Goal: Task Accomplishment & Management: Manage account settings

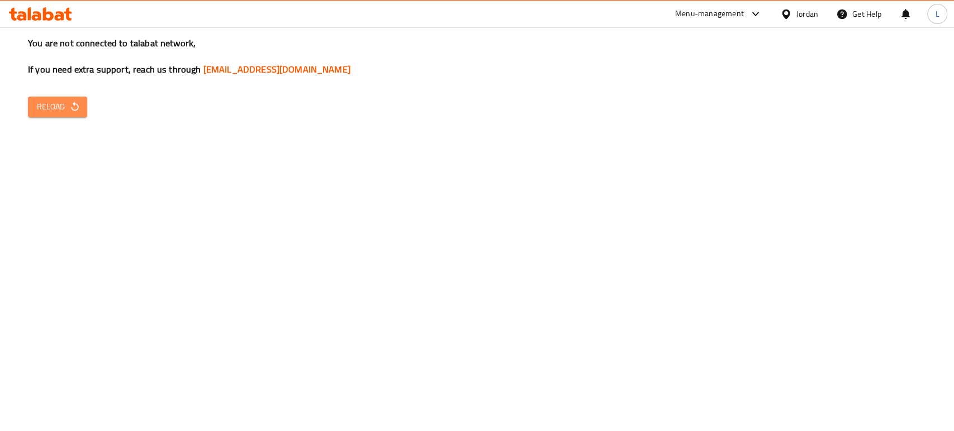
click at [68, 104] on span "Reload" at bounding box center [57, 107] width 41 height 14
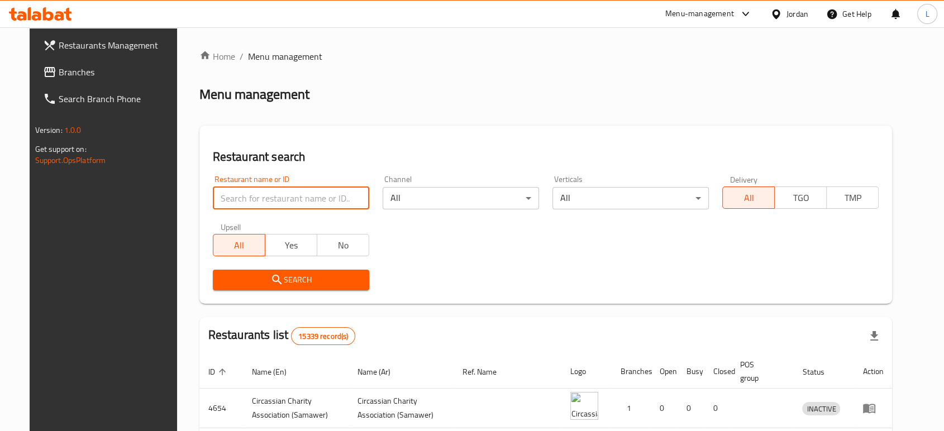
click at [302, 196] on input "search" at bounding box center [291, 198] width 156 height 22
type input "نكهة فنجان"
click button "Search" at bounding box center [291, 280] width 156 height 21
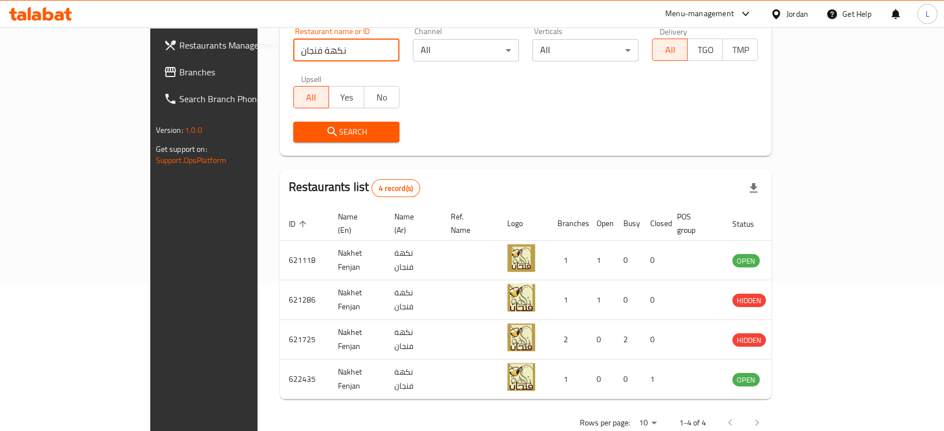
scroll to position [161, 0]
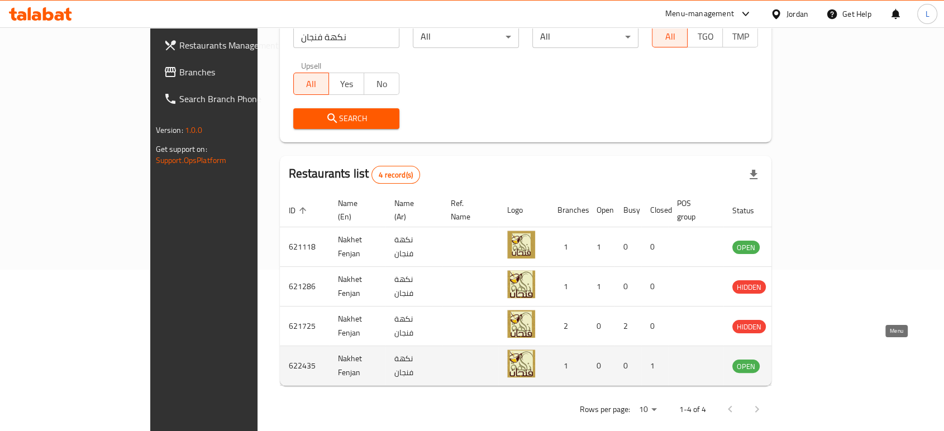
click at [804, 362] on icon "enhanced table" at bounding box center [798, 366] width 12 height 9
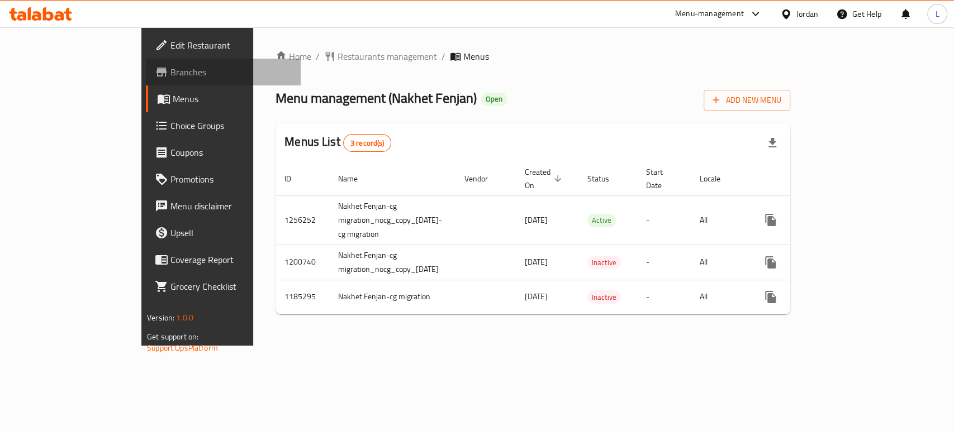
click at [170, 77] on span "Branches" at bounding box center [230, 71] width 121 height 13
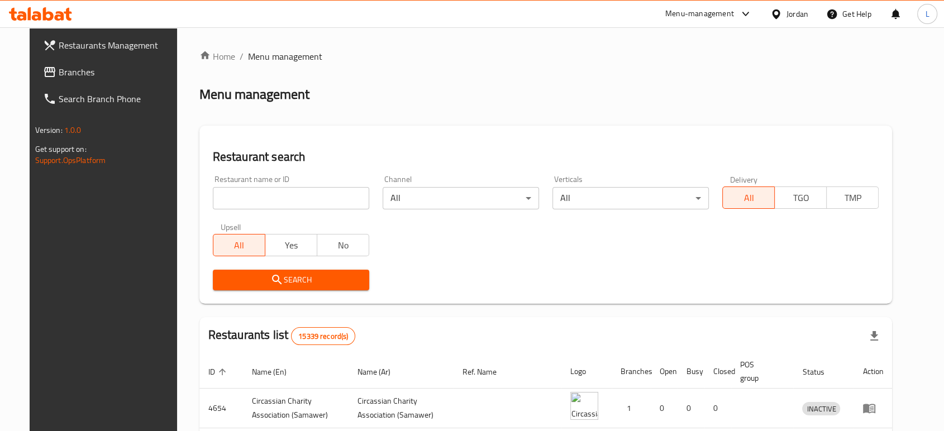
click at [260, 201] on input "search" at bounding box center [291, 198] width 156 height 22
type input "golden rose"
click button "Search" at bounding box center [291, 280] width 156 height 21
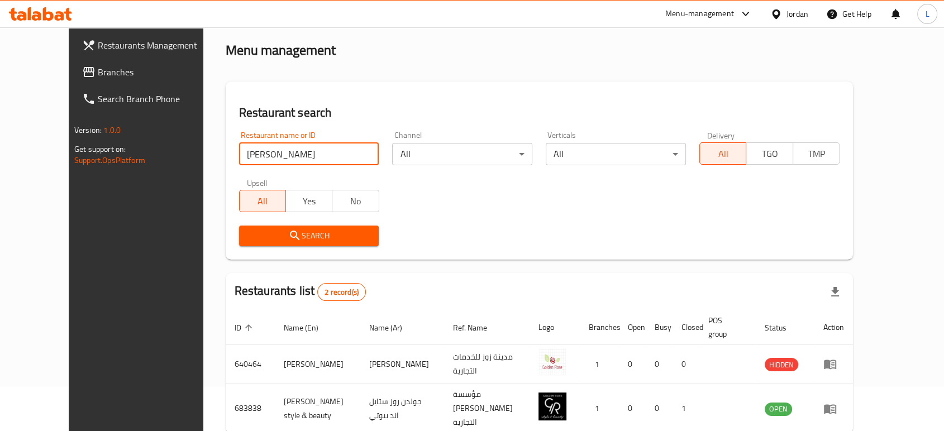
scroll to position [83, 0]
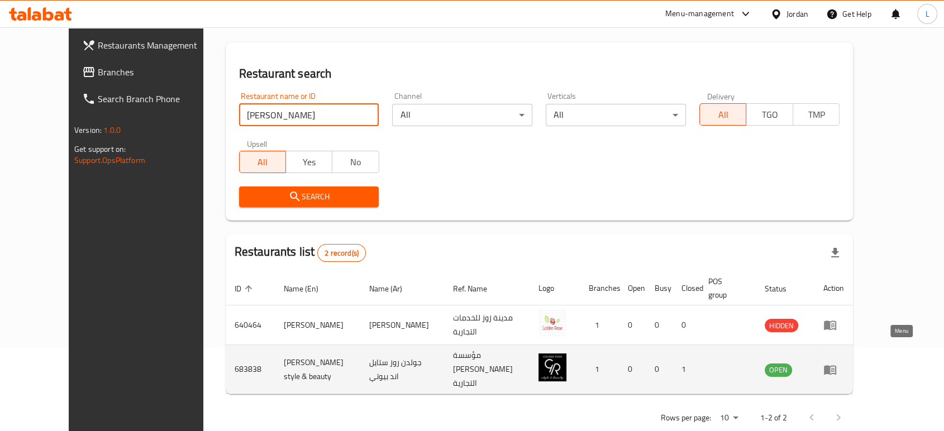
click at [837, 363] on icon "enhanced table" at bounding box center [830, 369] width 13 height 13
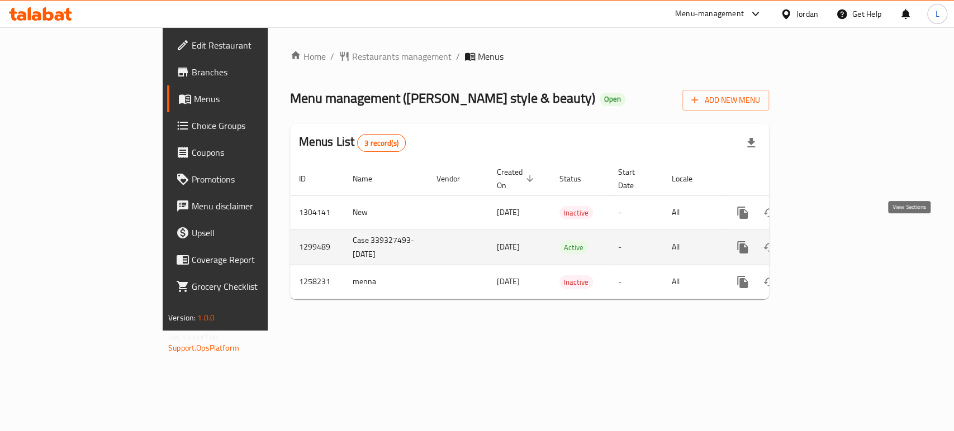
click at [830, 241] on icon "enhanced table" at bounding box center [822, 247] width 13 height 13
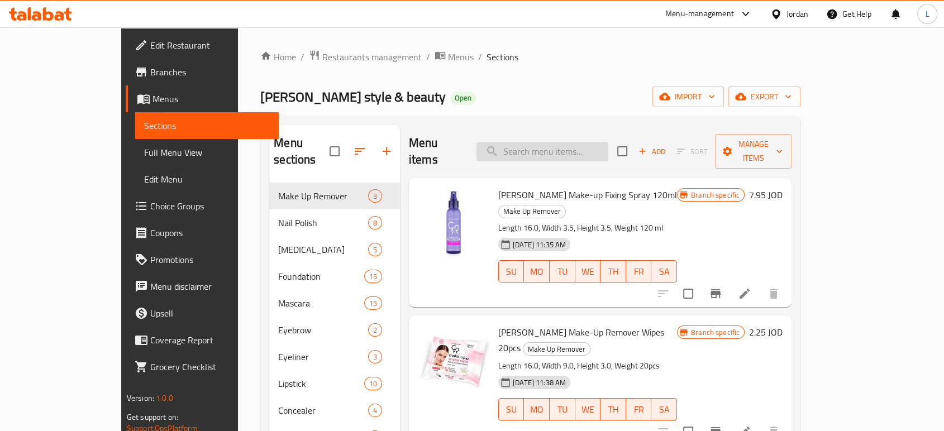
click at [578, 143] on input "search" at bounding box center [543, 152] width 132 height 20
paste input "Golden Rose Dramatic Cut Black Mascara"
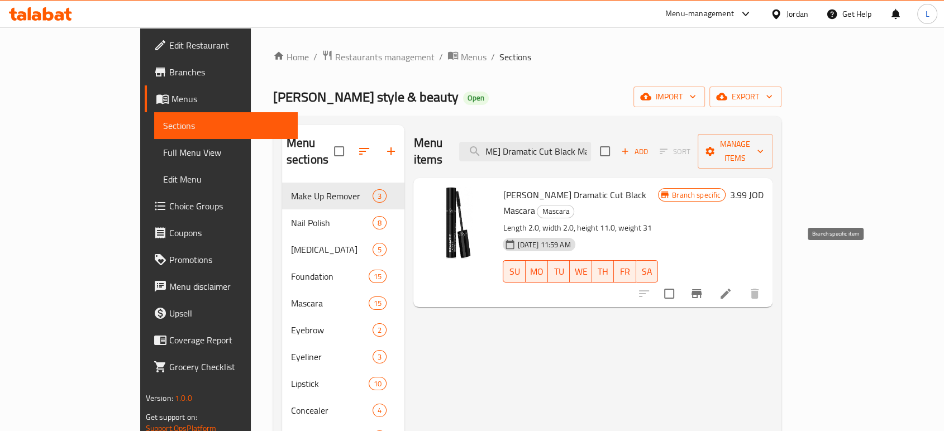
type input "Golden Rose Dramatic Cut Black Mascara"
click at [704, 287] on icon "Branch-specific-item" at bounding box center [696, 293] width 13 height 13
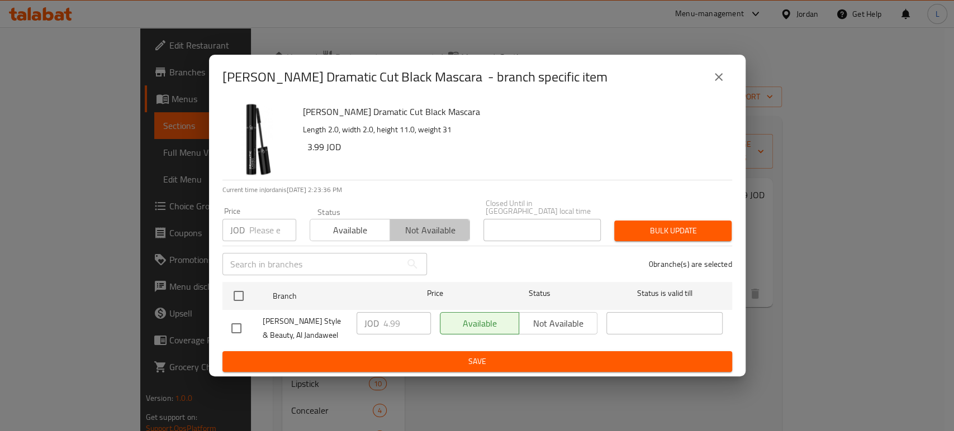
click at [436, 228] on span "Not available" at bounding box center [430, 230] width 71 height 16
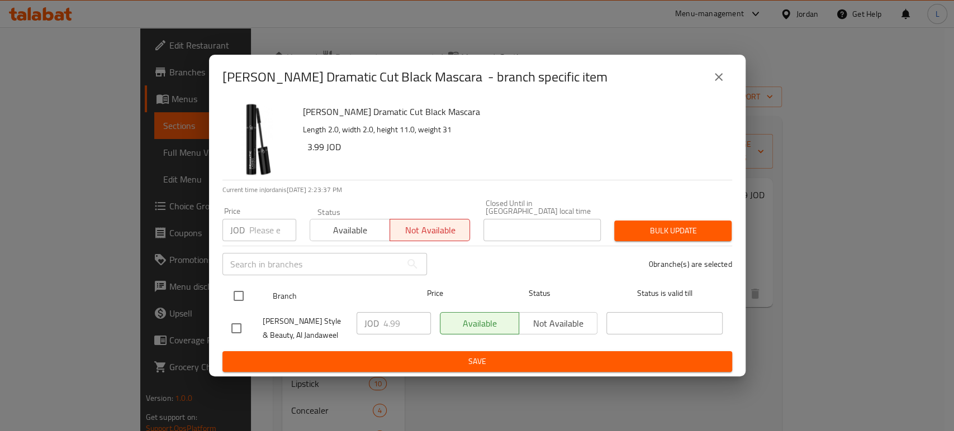
click at [237, 291] on input "checkbox" at bounding box center [238, 295] width 23 height 23
checkbox input "true"
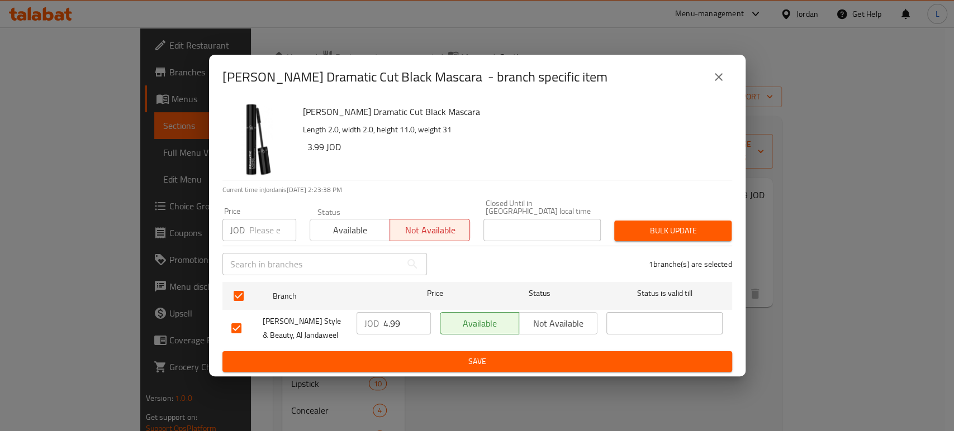
click at [429, 361] on span "Save" at bounding box center [477, 362] width 492 height 14
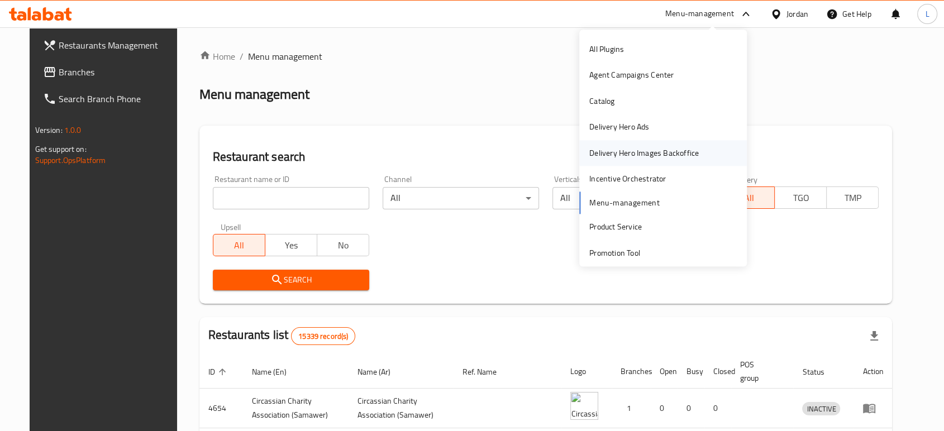
click at [625, 156] on div "Delivery Hero Images Backoffice" at bounding box center [645, 153] width 110 height 12
